Goal: Task Accomplishment & Management: Use online tool/utility

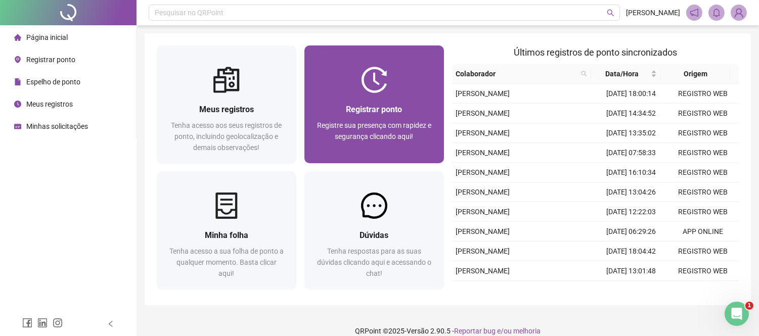
click at [371, 82] on img at bounding box center [374, 80] width 26 height 26
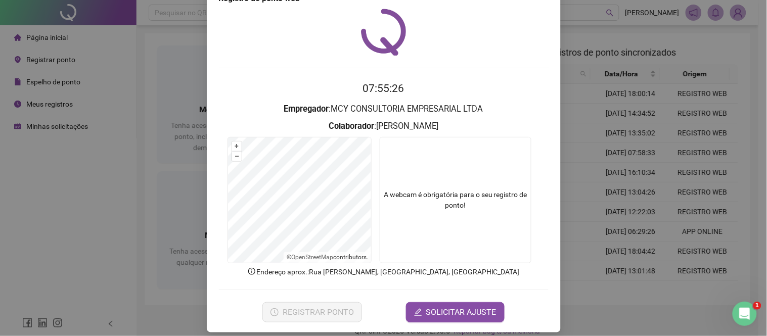
scroll to position [36, 0]
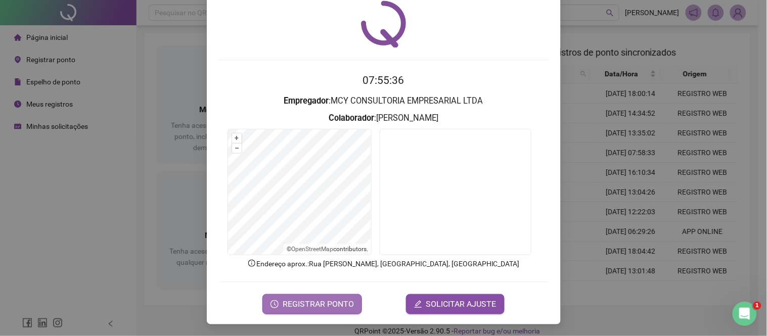
click at [304, 304] on span "REGISTRAR PONTO" at bounding box center [318, 304] width 71 height 12
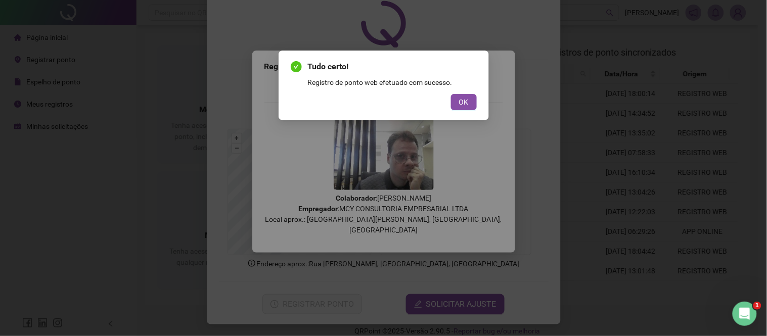
click at [459, 111] on div "Tudo certo! Registro de ponto web efetuado com sucesso. OK" at bounding box center [383, 86] width 210 height 70
click at [459, 104] on span "OK" at bounding box center [464, 102] width 10 height 11
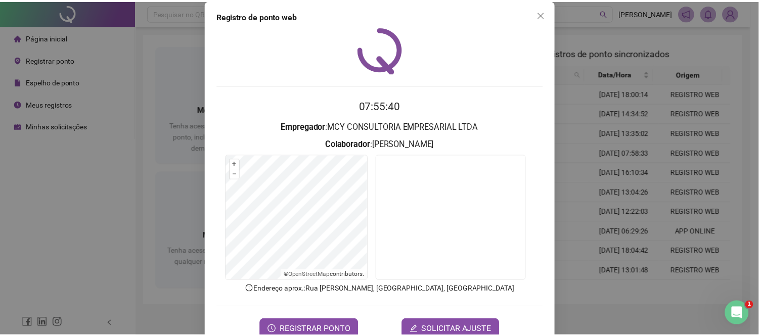
scroll to position [0, 0]
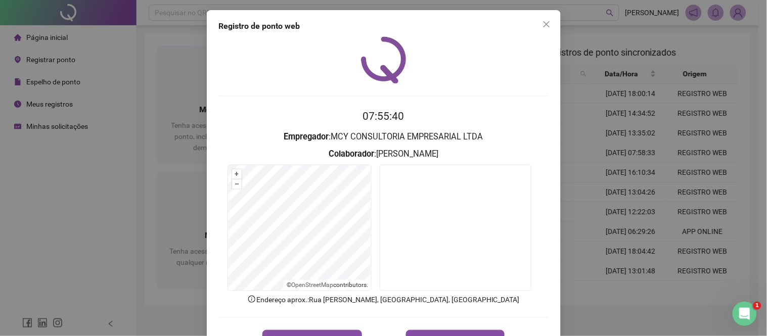
click at [604, 69] on div "Registro de ponto web 07:55:40 Empregador : MCY CONSULTORIA EMPRESARIAL LTDA Co…" at bounding box center [383, 168] width 767 height 336
